Goal: Navigation & Orientation: Find specific page/section

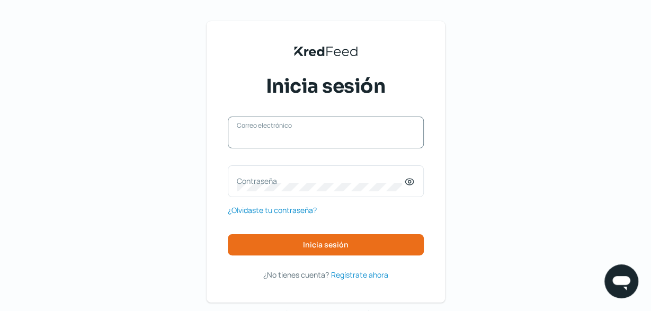
click at [253, 138] on input "Correo electrónico" at bounding box center [326, 138] width 178 height 10
type input "[EMAIL_ADDRESS][DOMAIN_NAME]"
click at [413, 184] on icon at bounding box center [409, 181] width 11 height 11
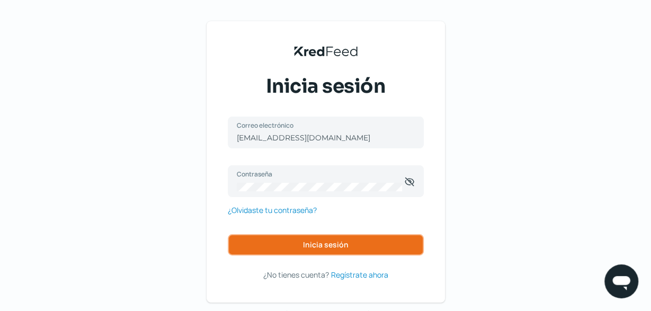
click at [302, 250] on button "Inicia sesión" at bounding box center [326, 244] width 196 height 21
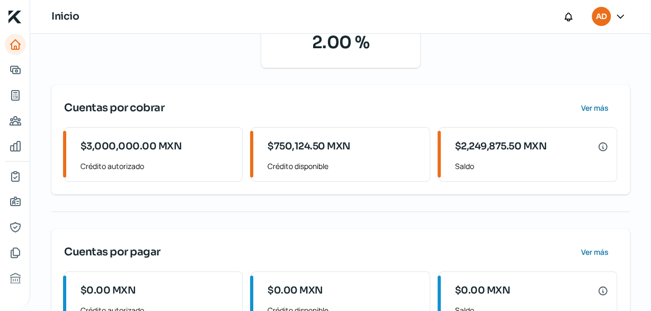
scroll to position [159, 0]
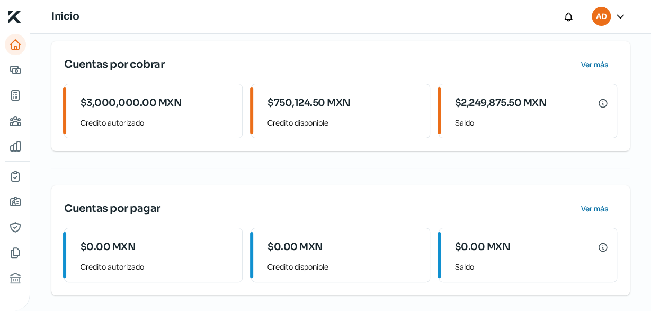
drag, startPoint x: 602, startPoint y: 101, endPoint x: 602, endPoint y: 16, distance: 84.2
click at [602, 16] on div "Inicio AD [DATE] Buenos días, Administradora de Proyectos para el Desarrollo Tu…" at bounding box center [340, 155] width 621 height 311
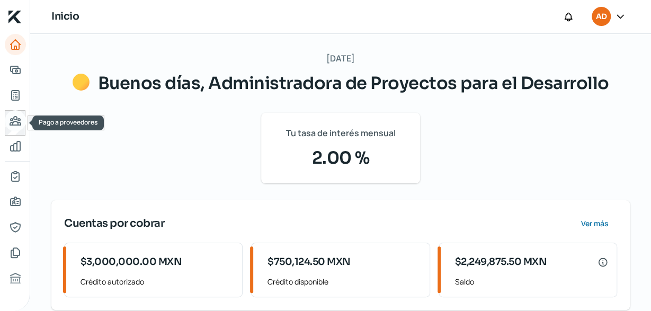
click at [17, 120] on icon "Pago a proveedores" at bounding box center [15, 120] width 11 height 8
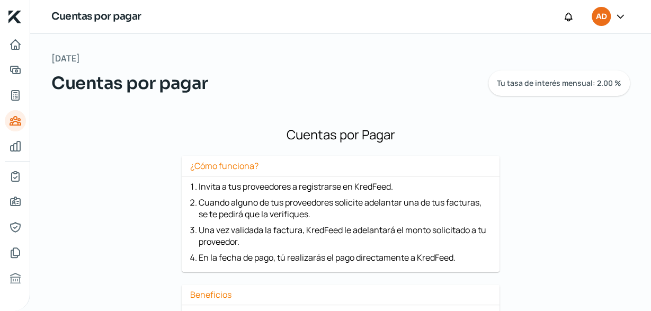
scroll to position [143, 0]
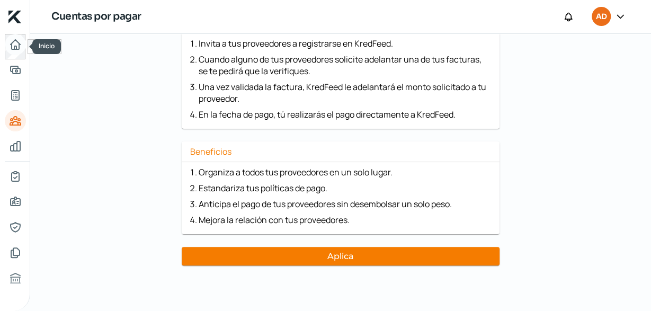
click at [14, 46] on icon "Inicio" at bounding box center [16, 45] width 10 height 10
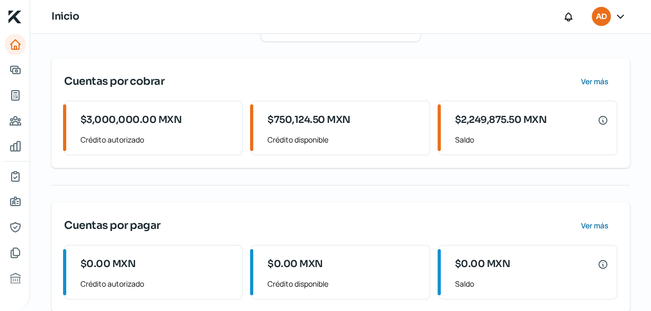
scroll to position [159, 0]
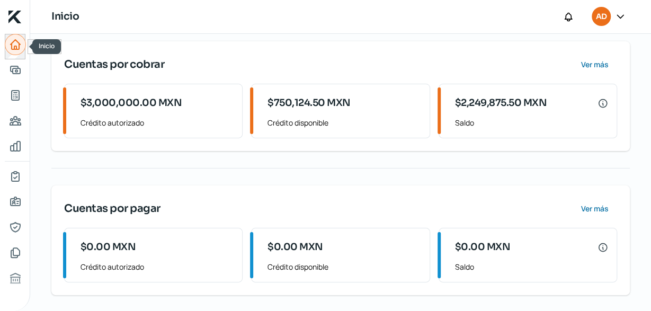
click at [15, 43] on icon "Inicio" at bounding box center [15, 44] width 13 height 13
